Goal: Download file/media

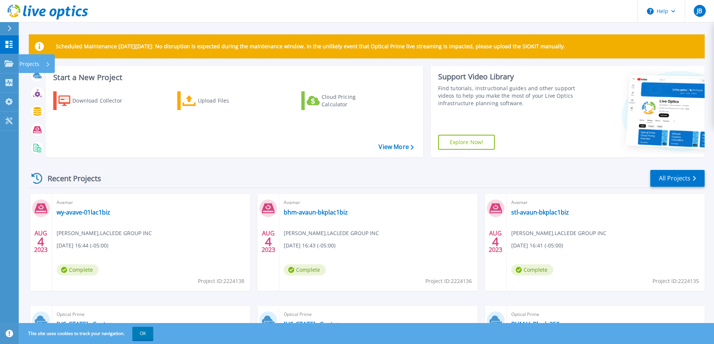
click at [37, 64] on p "Projects" at bounding box center [29, 63] width 20 height 19
click at [350, 137] on div "Download Collector Upload Files Cloud Pricing Calculator" at bounding box center [233, 119] width 372 height 68
click at [46, 68] on div "Projects" at bounding box center [34, 63] width 31 height 19
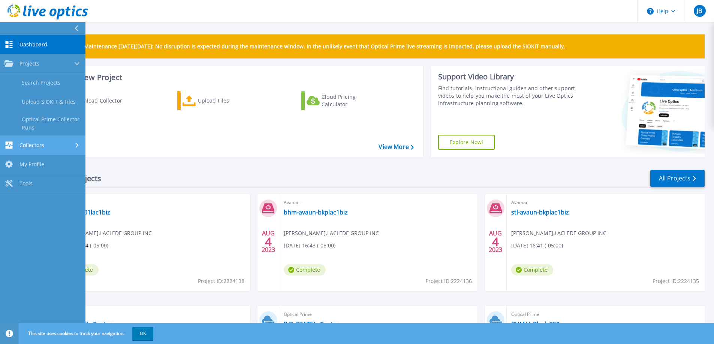
click at [47, 147] on div "Collectors" at bounding box center [42, 145] width 76 height 7
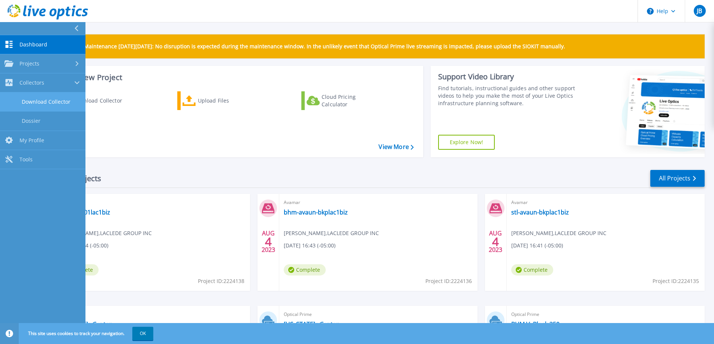
click at [50, 105] on link "Download Collector" at bounding box center [42, 102] width 85 height 19
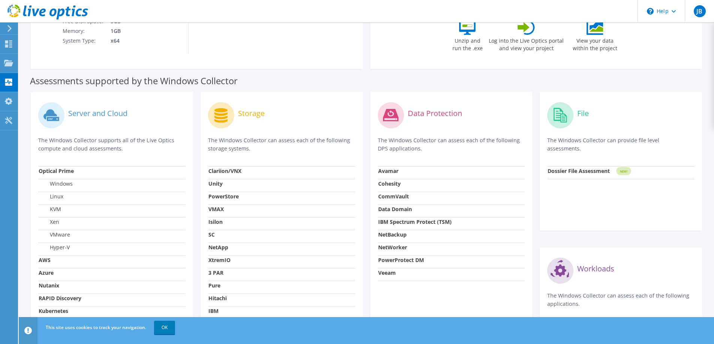
scroll to position [225, 0]
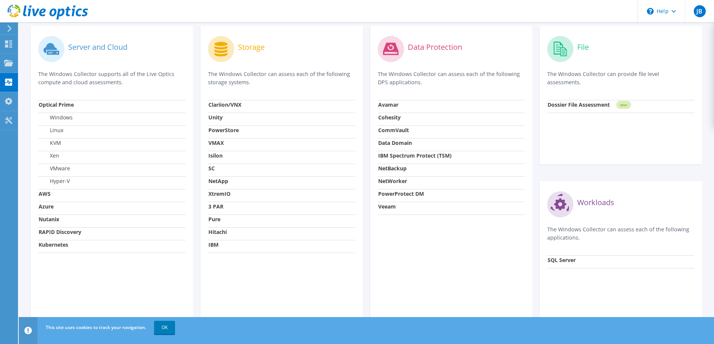
click at [54, 53] on icon at bounding box center [53, 53] width 12 height 4
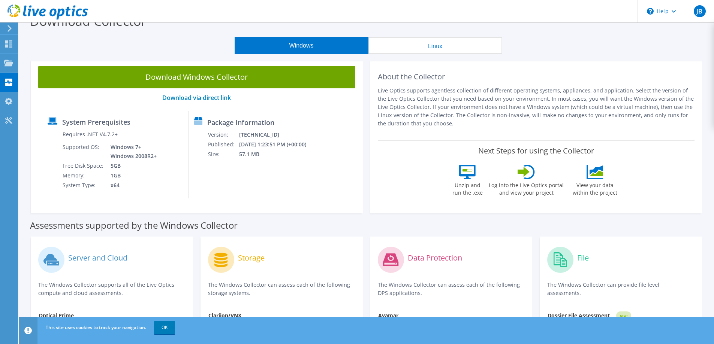
scroll to position [0, 0]
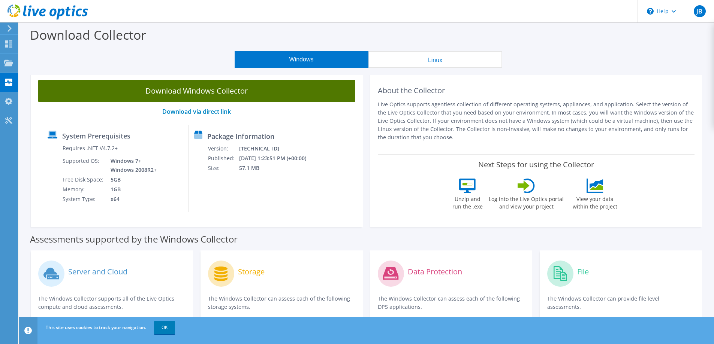
click at [238, 102] on link "Download Windows Collector" at bounding box center [196, 91] width 317 height 22
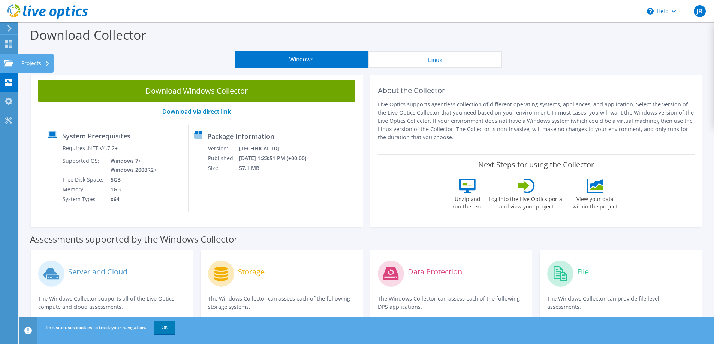
click at [41, 67] on div "Projects" at bounding box center [36, 63] width 36 height 19
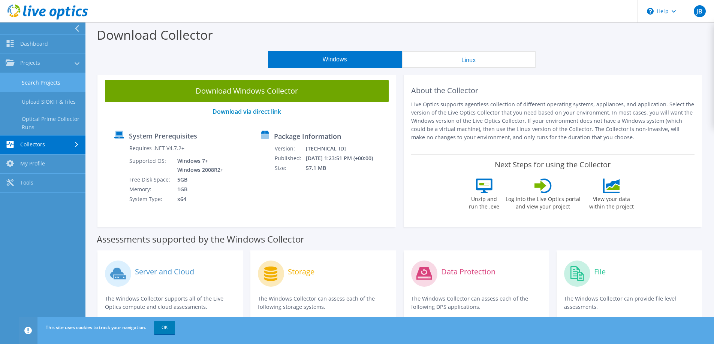
click at [38, 84] on link "Search Projects" at bounding box center [42, 82] width 85 height 19
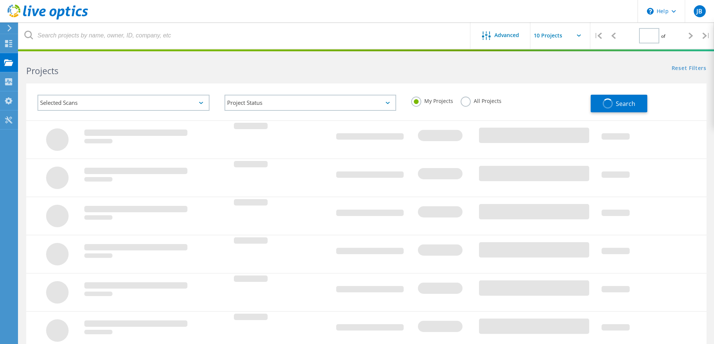
type input "1"
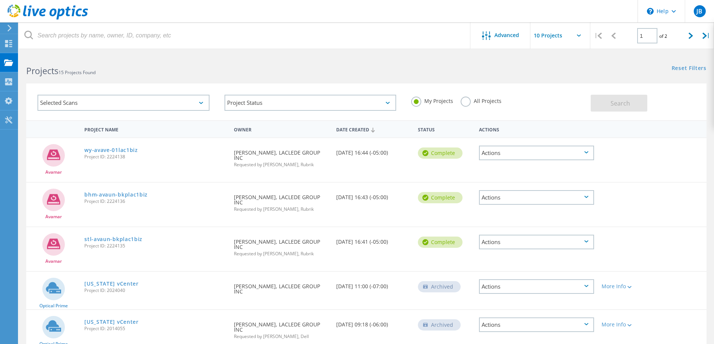
click at [554, 36] on input "text" at bounding box center [567, 35] width 75 height 26
click at [510, 35] on span "Advanced" at bounding box center [506, 35] width 25 height 5
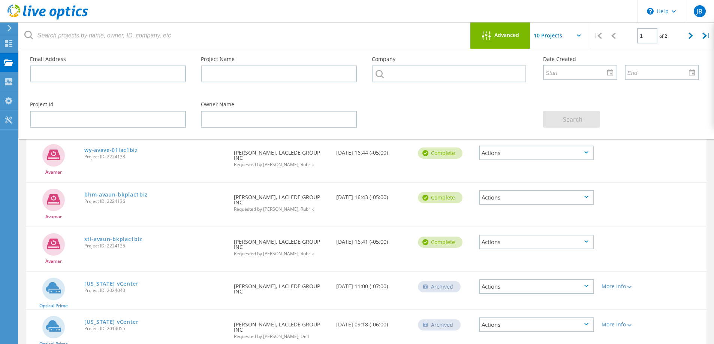
click at [510, 35] on span "Advanced" at bounding box center [506, 35] width 25 height 5
